Goal: Check status: Check status

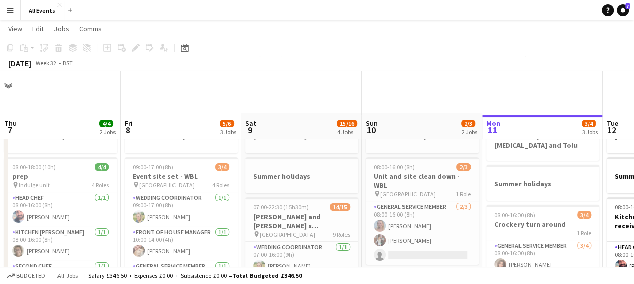
scroll to position [0, 347]
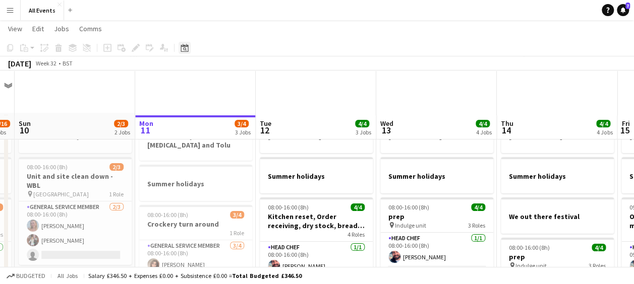
click at [182, 48] on icon "Date picker" at bounding box center [185, 48] width 8 height 8
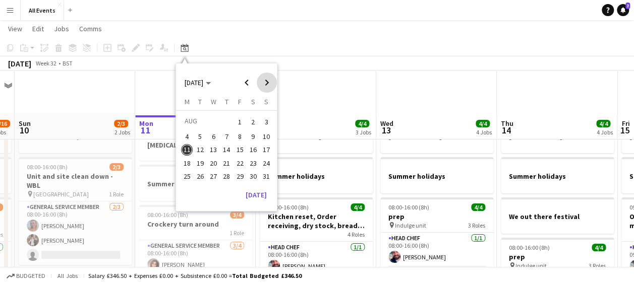
click at [266, 84] on span "Next month" at bounding box center [267, 83] width 20 height 20
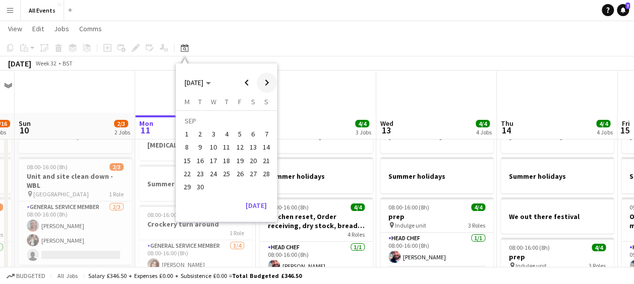
click at [266, 84] on span "Next month" at bounding box center [267, 83] width 20 height 20
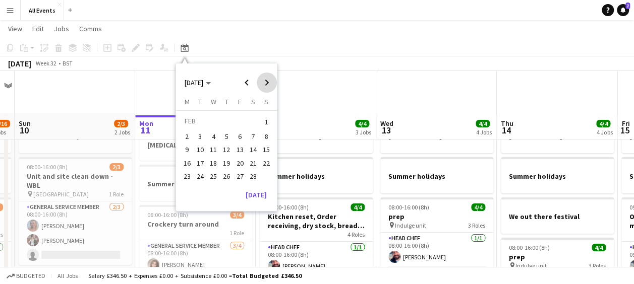
click at [266, 84] on span "Next month" at bounding box center [267, 83] width 20 height 20
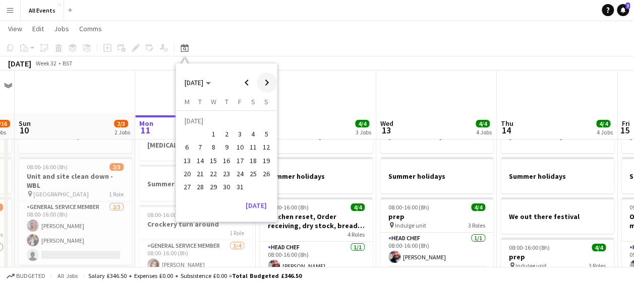
click at [266, 84] on span "Next month" at bounding box center [267, 83] width 20 height 20
click at [226, 163] on span "20" at bounding box center [226, 163] width 12 height 12
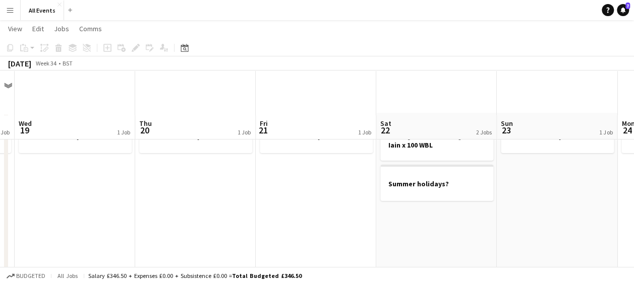
click at [229, 122] on app-board-header-date "Thu 20 1 Job" at bounding box center [195, 127] width 121 height 24
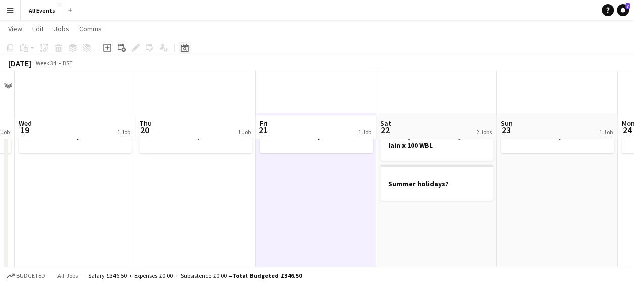
click at [188, 49] on icon at bounding box center [185, 48] width 8 height 8
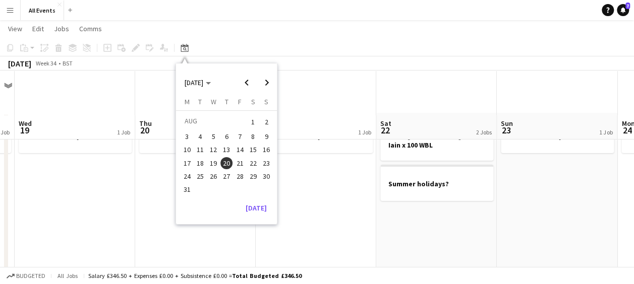
click at [215, 148] on span "12" at bounding box center [213, 150] width 12 height 12
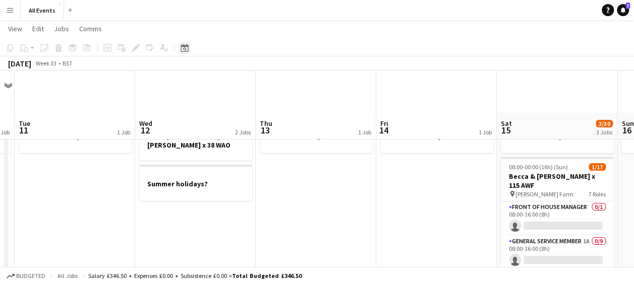
click at [185, 51] on icon at bounding box center [185, 48] width 8 height 8
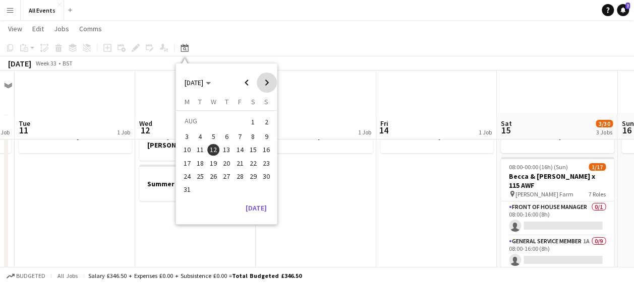
click at [267, 79] on span "Next month" at bounding box center [267, 83] width 20 height 20
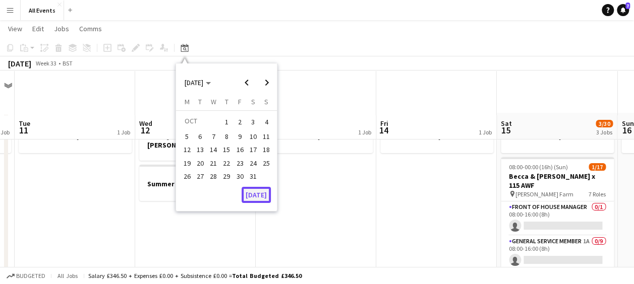
click at [253, 192] on button "[DATE]" at bounding box center [256, 195] width 29 height 16
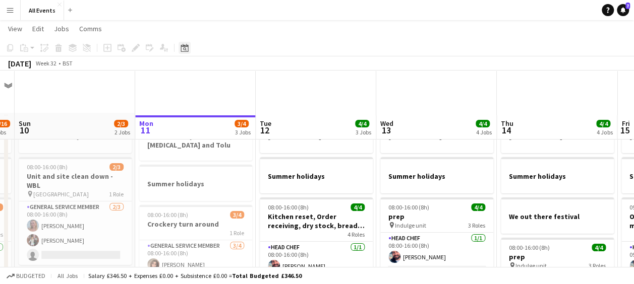
click at [185, 47] on icon "Date picker" at bounding box center [185, 48] width 8 height 8
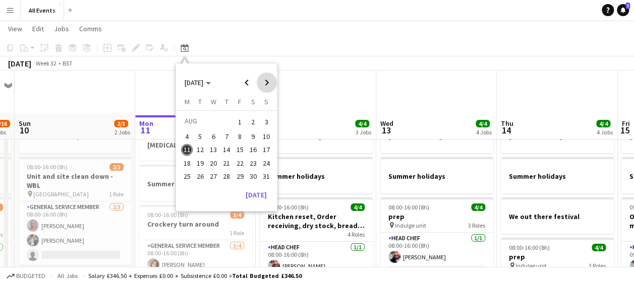
click at [267, 83] on span "Next month" at bounding box center [267, 83] width 20 height 20
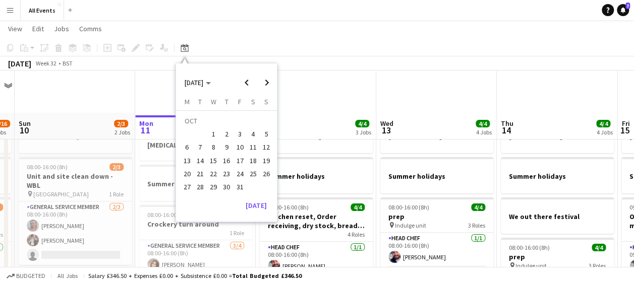
click at [238, 160] on span "17" at bounding box center [240, 161] width 12 height 12
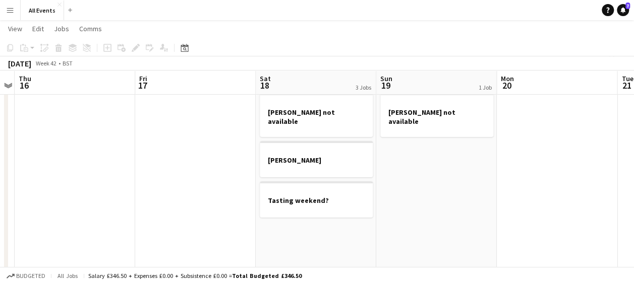
scroll to position [0, 0]
